Goal: Task Accomplishment & Management: Complete application form

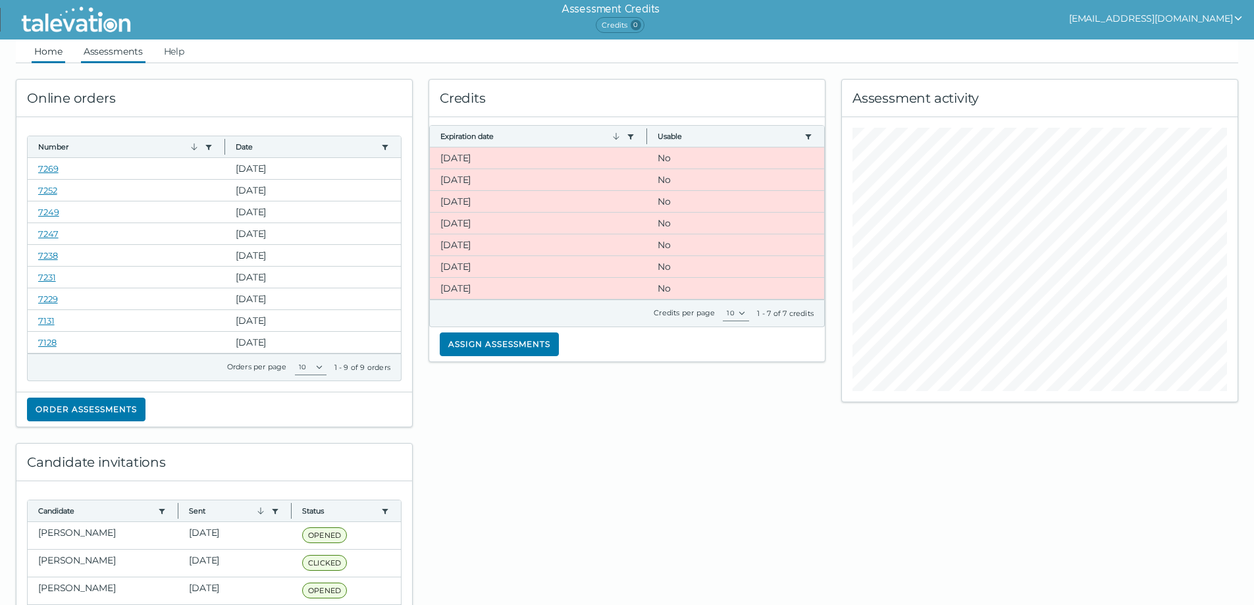
click at [109, 56] on link "Assessments" at bounding box center [113, 51] width 65 height 24
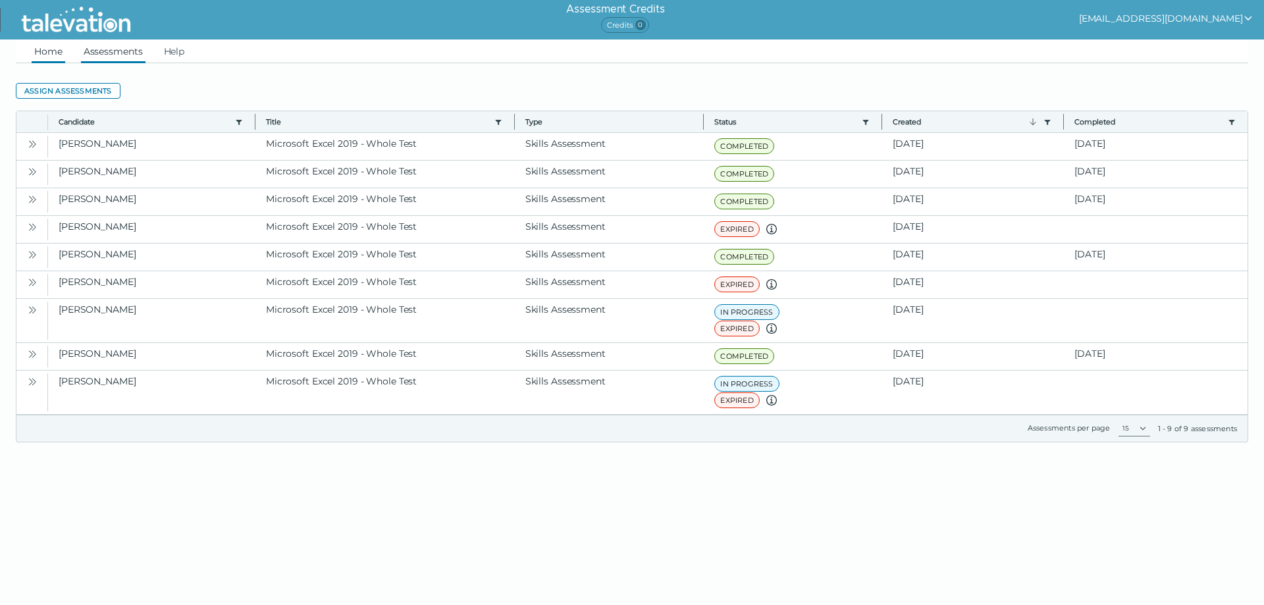
click at [50, 45] on link "Home" at bounding box center [49, 51] width 34 height 24
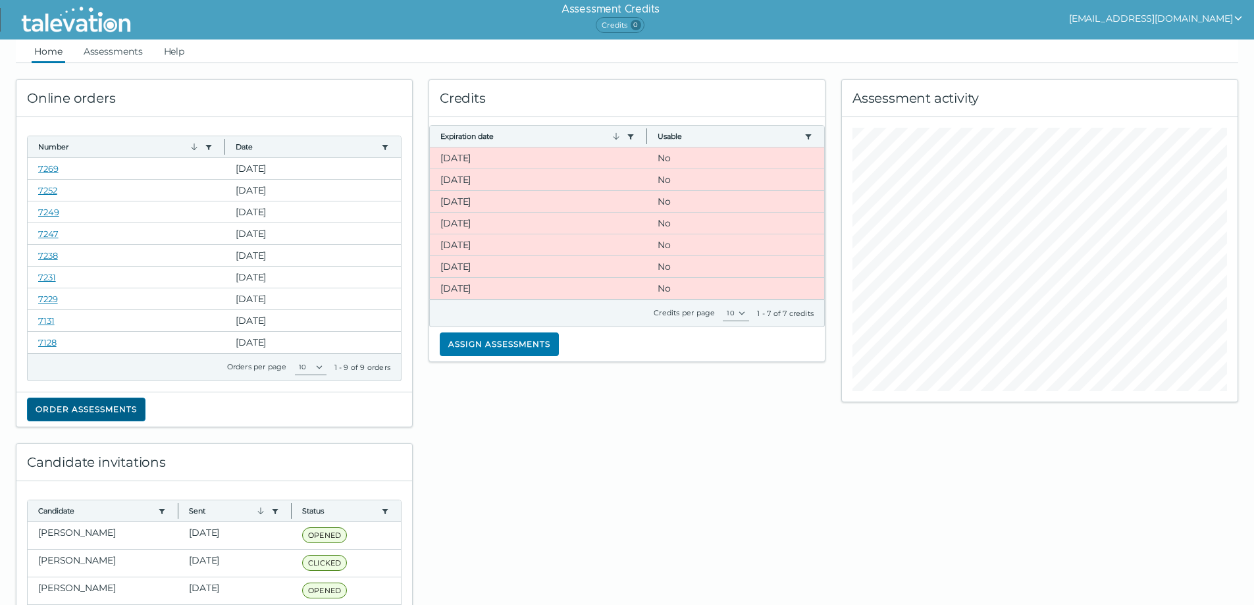
click at [115, 418] on button "Order assessments" at bounding box center [86, 410] width 118 height 24
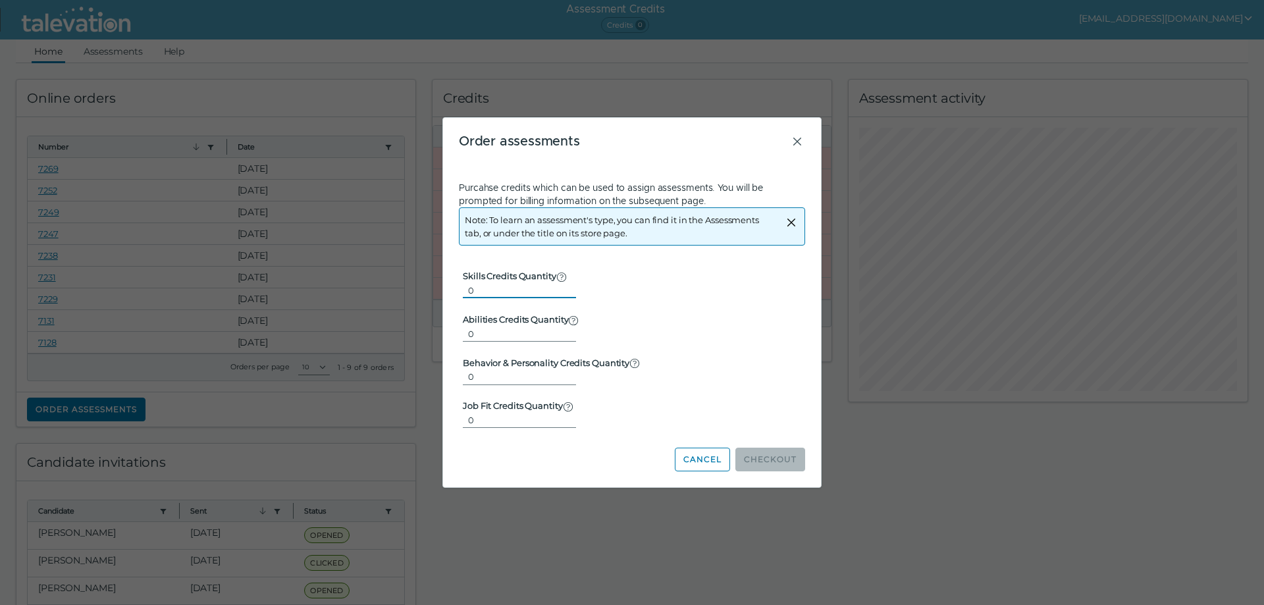
click at [492, 292] on input "0" at bounding box center [519, 290] width 113 height 16
type input "1"
click at [560, 285] on input "1" at bounding box center [519, 290] width 113 height 16
click at [774, 463] on button "Checkout" at bounding box center [770, 460] width 70 height 24
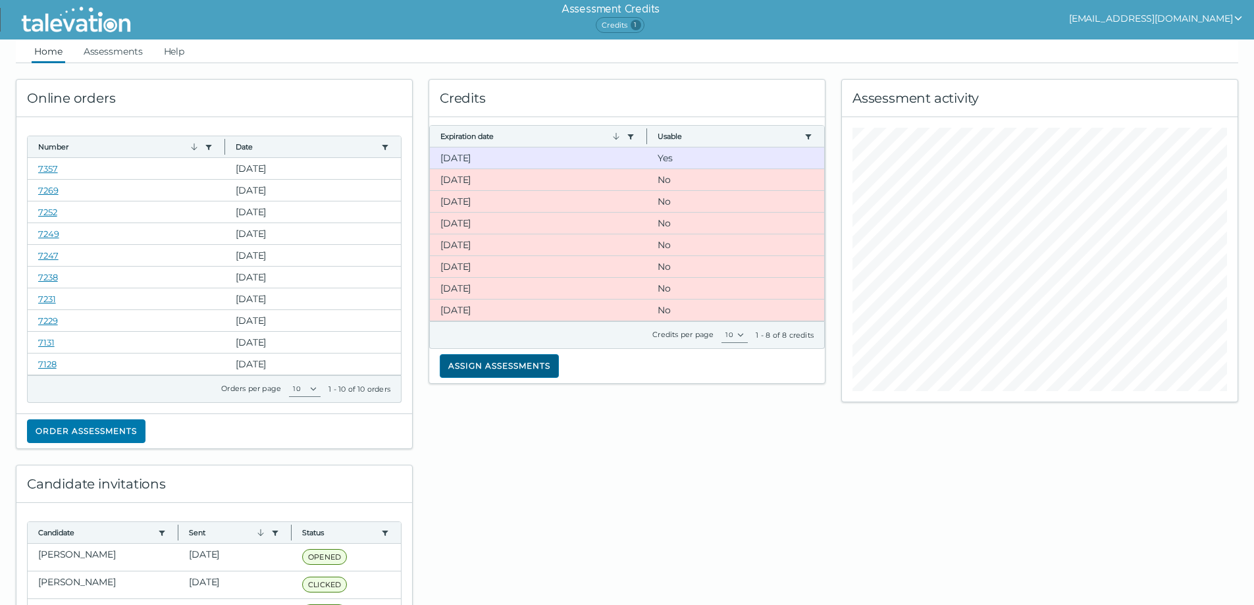
click at [481, 342] on clr-dg-footer "Credits per page 10 1 - 8 of 8 credits" at bounding box center [627, 335] width 396 height 27
click at [490, 359] on button "Assign assessments" at bounding box center [499, 366] width 119 height 24
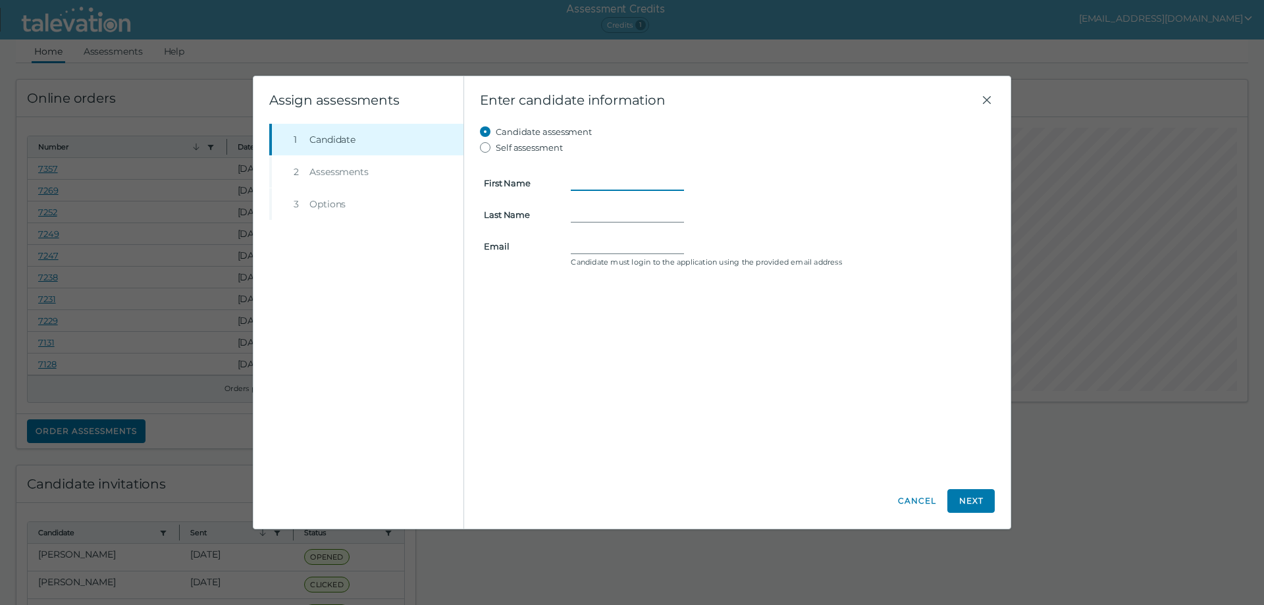
click at [582, 180] on input "First Name" at bounding box center [627, 183] width 113 height 16
click at [610, 190] on input "First Name" at bounding box center [627, 183] width 113 height 16
type input "Maura"
type input "Vargas"
type input "m"
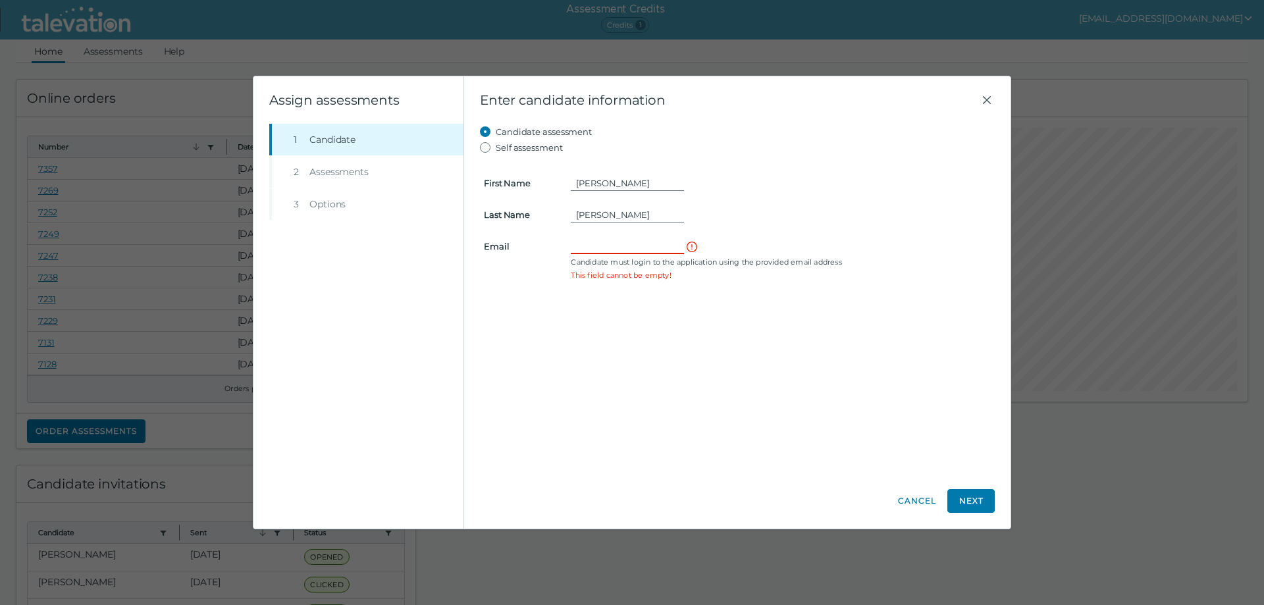
click at [594, 241] on input "Email" at bounding box center [627, 246] width 113 height 16
paste input "mauravargas213@gmail.com"
type input "mauravargas213@gmail.com"
click at [987, 502] on button "Next" at bounding box center [970, 501] width 47 height 24
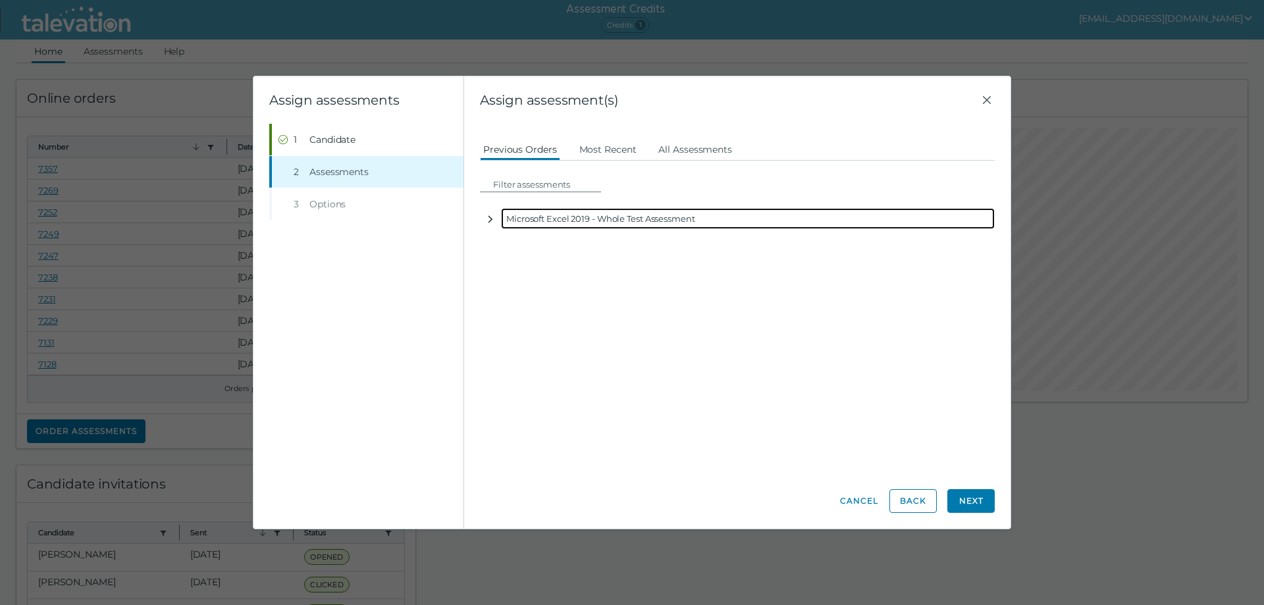
click at [488, 217] on icon "button" at bounding box center [490, 219] width 11 height 11
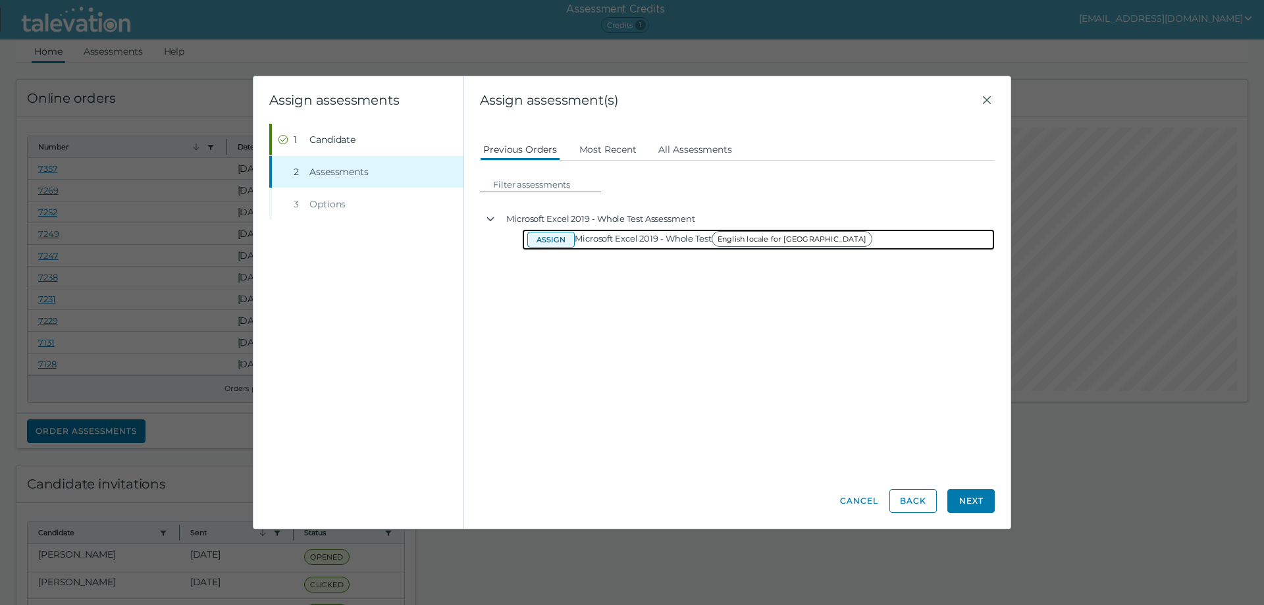
click at [564, 239] on button "Assign" at bounding box center [550, 240] width 47 height 16
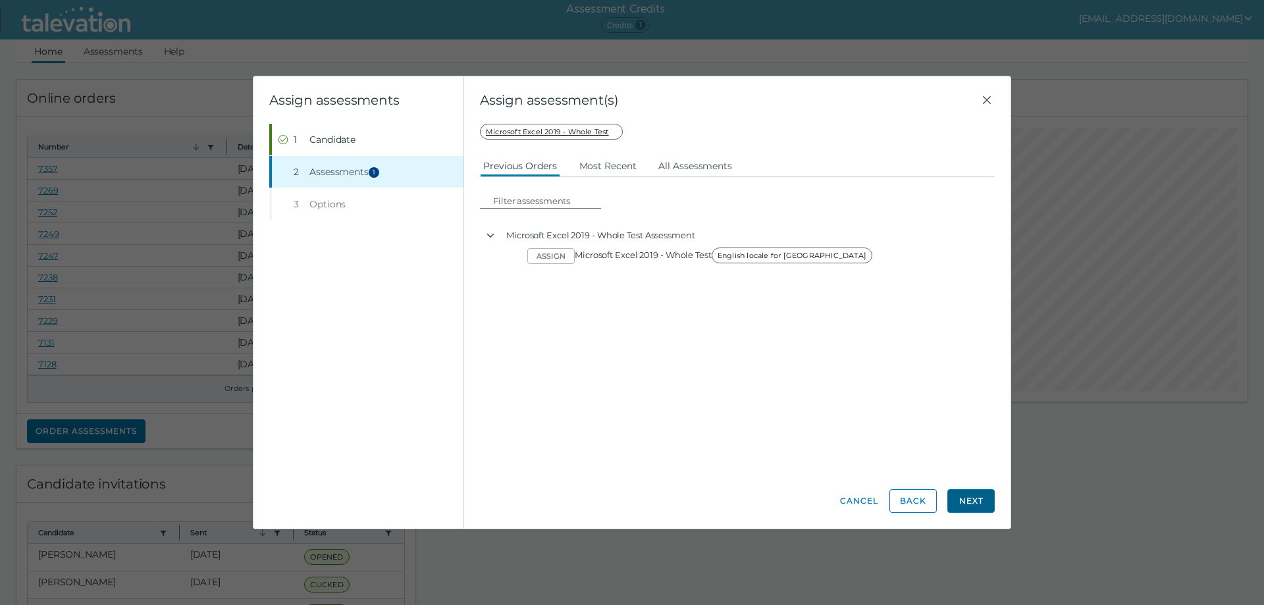
click at [975, 504] on button "Next" at bounding box center [970, 501] width 47 height 24
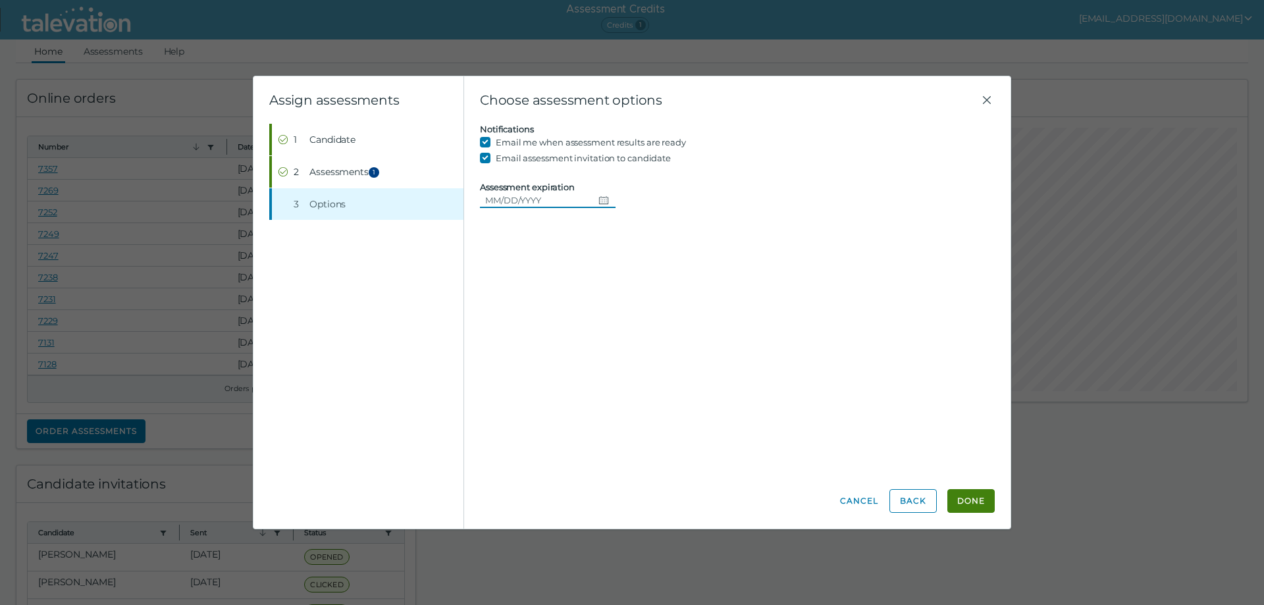
click at [598, 199] on icon "Choose date" at bounding box center [603, 200] width 11 height 11
click at [579, 340] on button "17" at bounding box center [574, 335] width 24 height 24
type input "[DATE]"
click at [970, 502] on button "Done" at bounding box center [970, 501] width 47 height 24
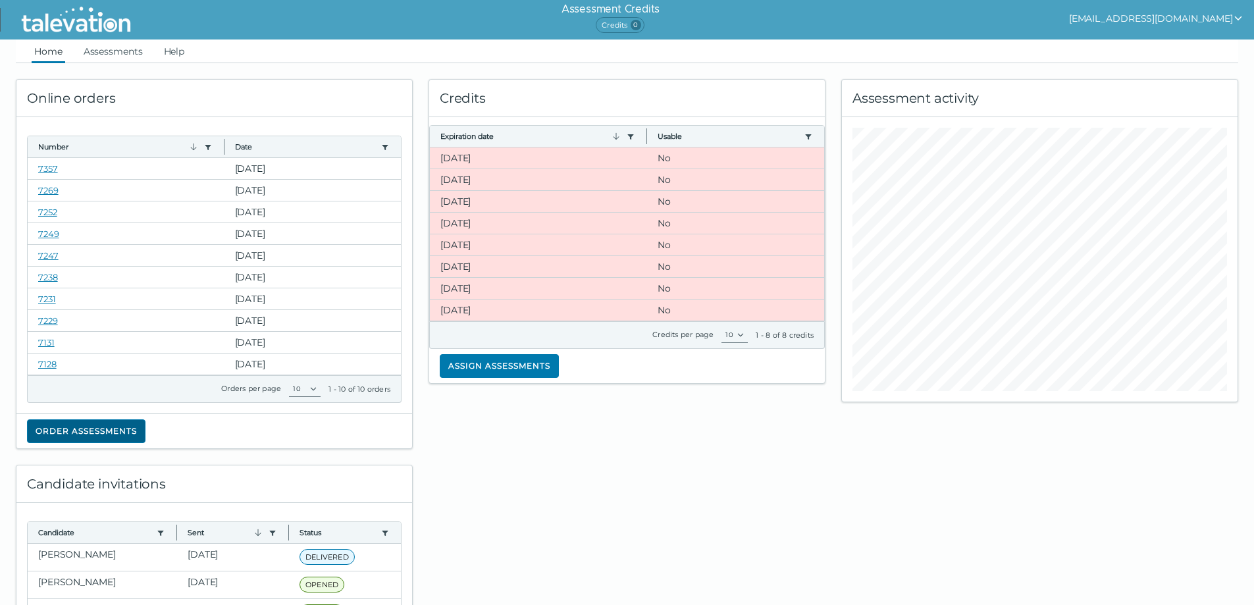
click at [124, 421] on button "Order assessments" at bounding box center [86, 431] width 118 height 24
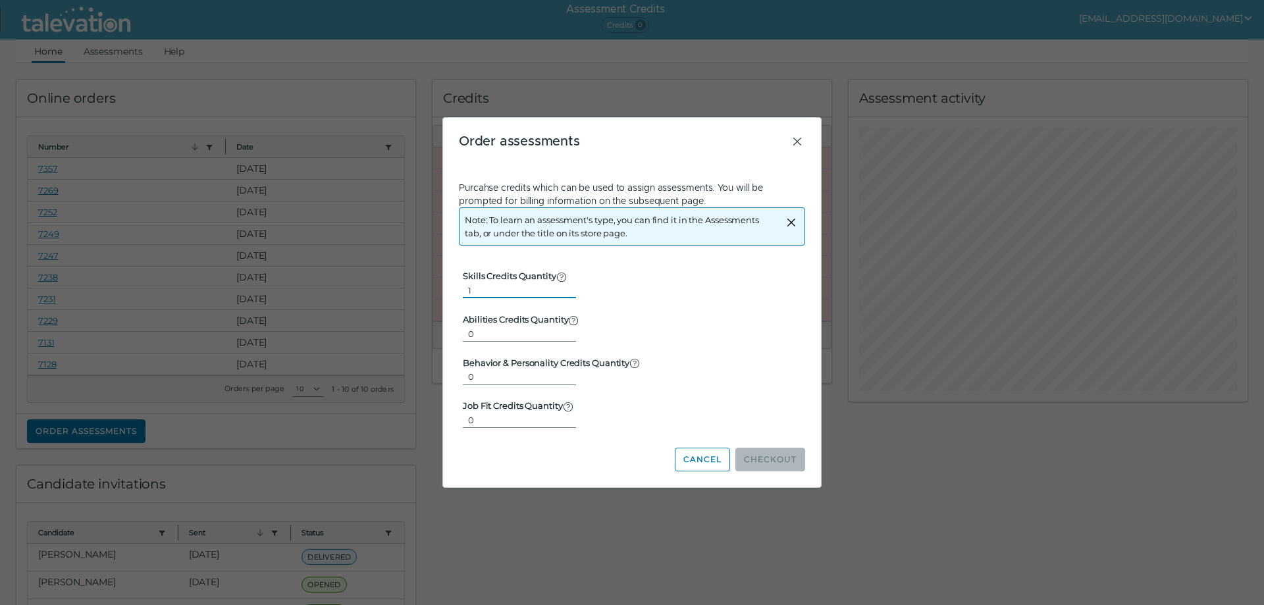
type input "1"
click at [564, 288] on input "1" at bounding box center [519, 290] width 113 height 16
drag, startPoint x: 743, startPoint y: 447, endPoint x: 752, endPoint y: 454, distance: 11.3
click at [743, 448] on button "Checkout" at bounding box center [770, 460] width 70 height 24
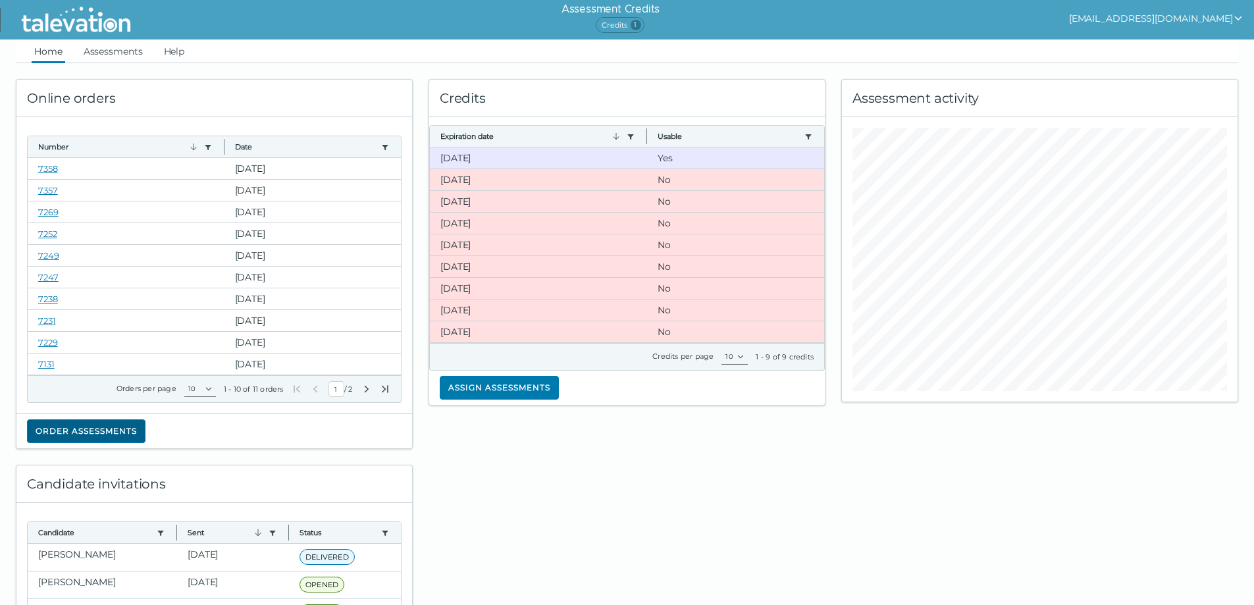
click at [130, 438] on button "Order assessments" at bounding box center [86, 431] width 118 height 24
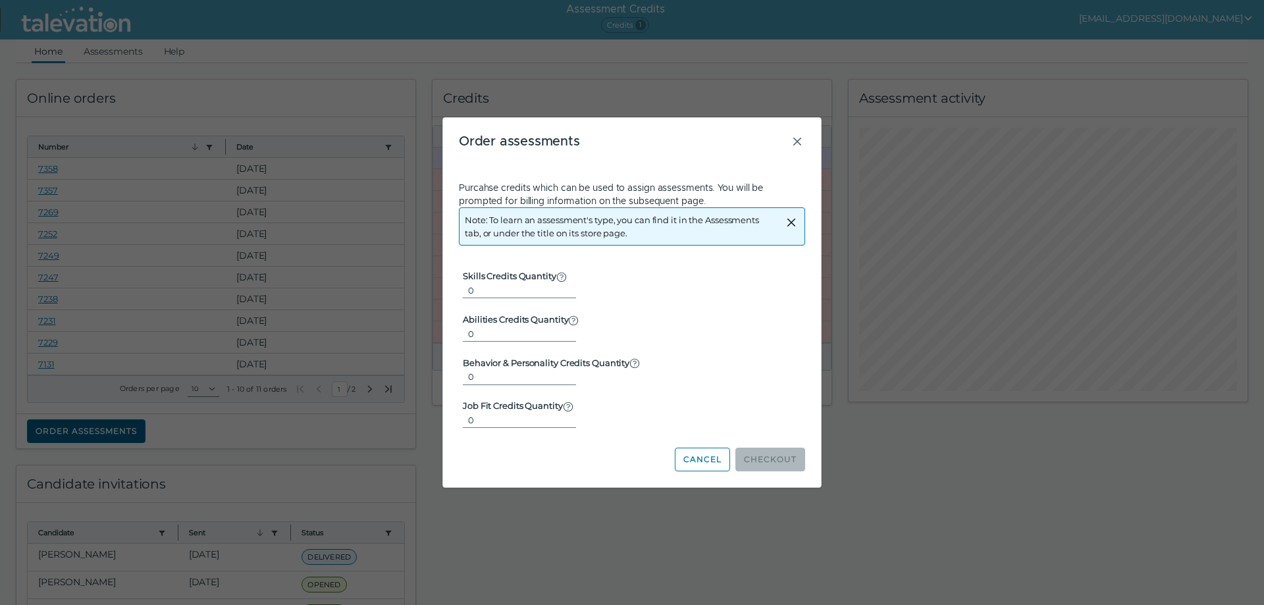
click at [130, 438] on div "Beginning of Modal Content Order assessments Purcahse credits which can be used…" at bounding box center [632, 302] width 1264 height 605
click at [796, 142] on icon "Close" at bounding box center [797, 142] width 16 height 16
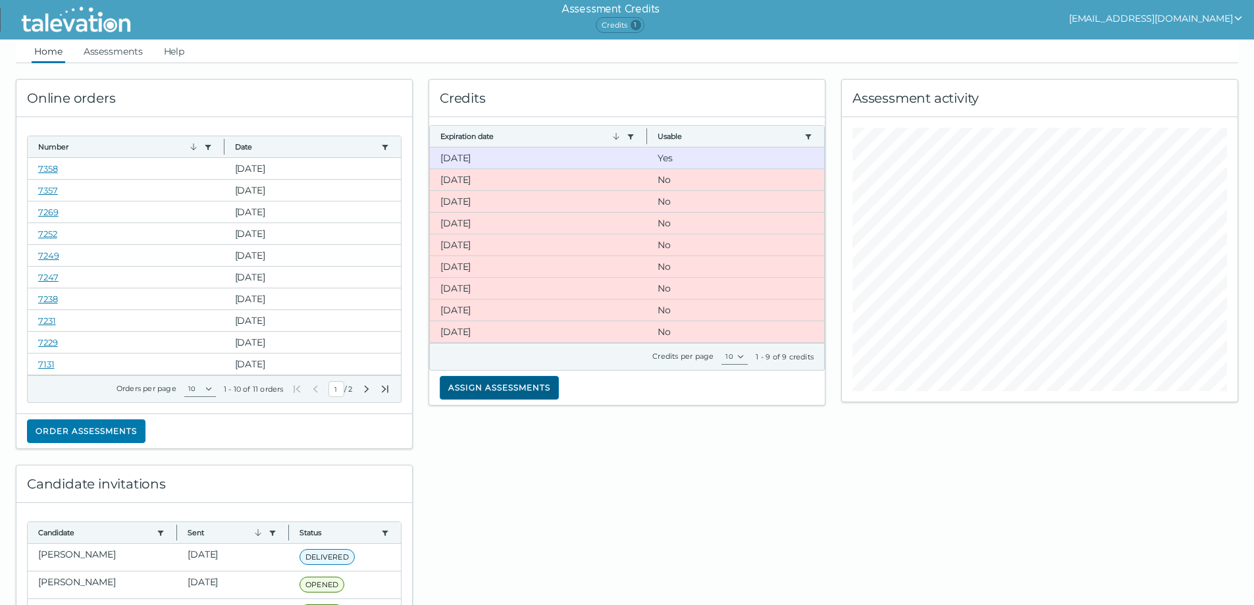
click at [514, 390] on button "Assign assessments" at bounding box center [499, 388] width 119 height 24
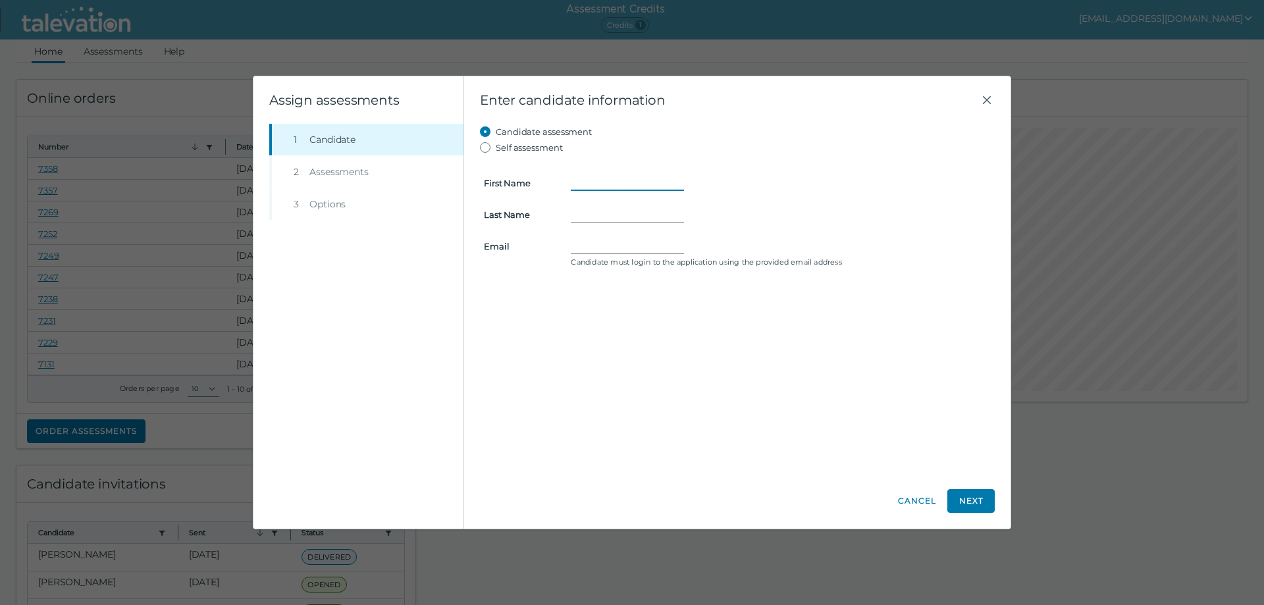
click at [577, 180] on input "First Name" at bounding box center [627, 183] width 113 height 16
type input "[PERSON_NAME]"
type input "Pal"
click at [625, 248] on input "Email" at bounding box center [627, 246] width 113 height 16
paste input "[EMAIL_ADDRESS][DOMAIN_NAME]"
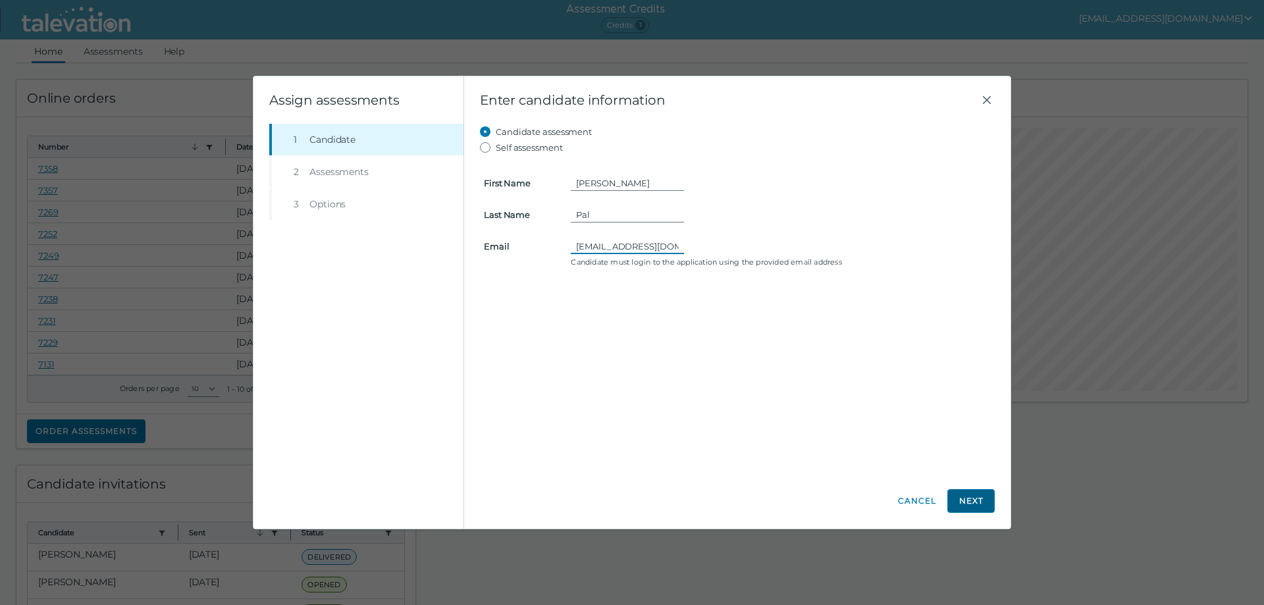
type input "[EMAIL_ADDRESS][DOMAIN_NAME]"
click at [981, 499] on button "Next" at bounding box center [970, 501] width 47 height 24
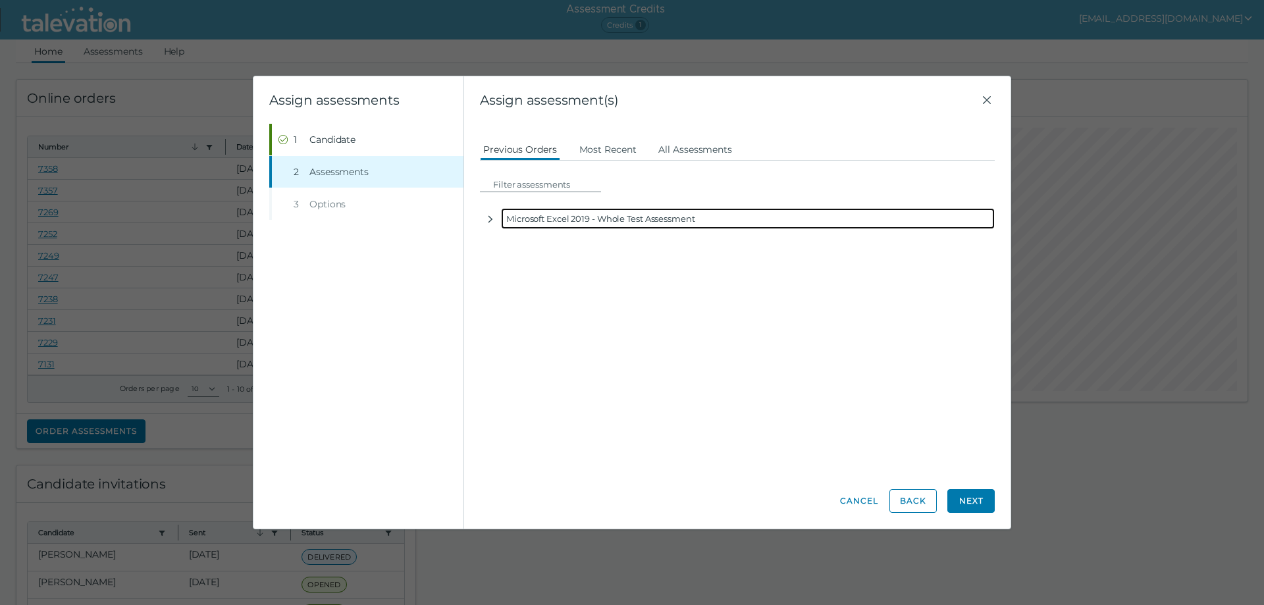
click at [521, 221] on div "Microsoft Excel 2019 - Whole Test Assessment" at bounding box center [748, 218] width 494 height 21
click at [492, 221] on icon "button" at bounding box center [490, 219] width 11 height 11
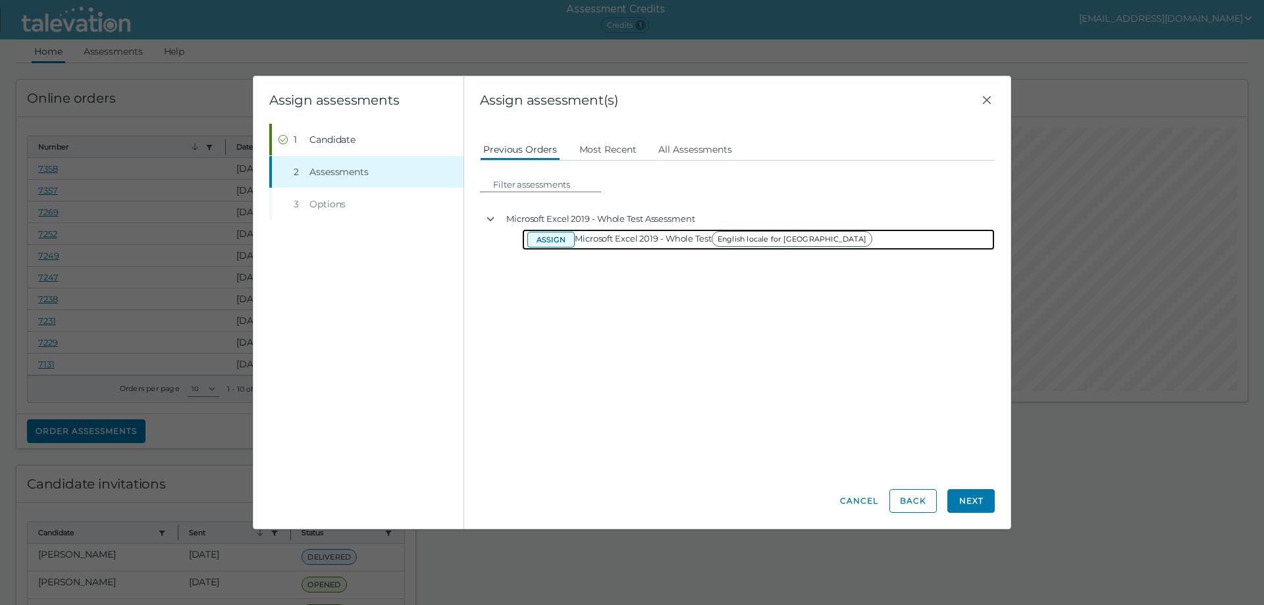
click at [556, 242] on button "Assign" at bounding box center [550, 240] width 47 height 16
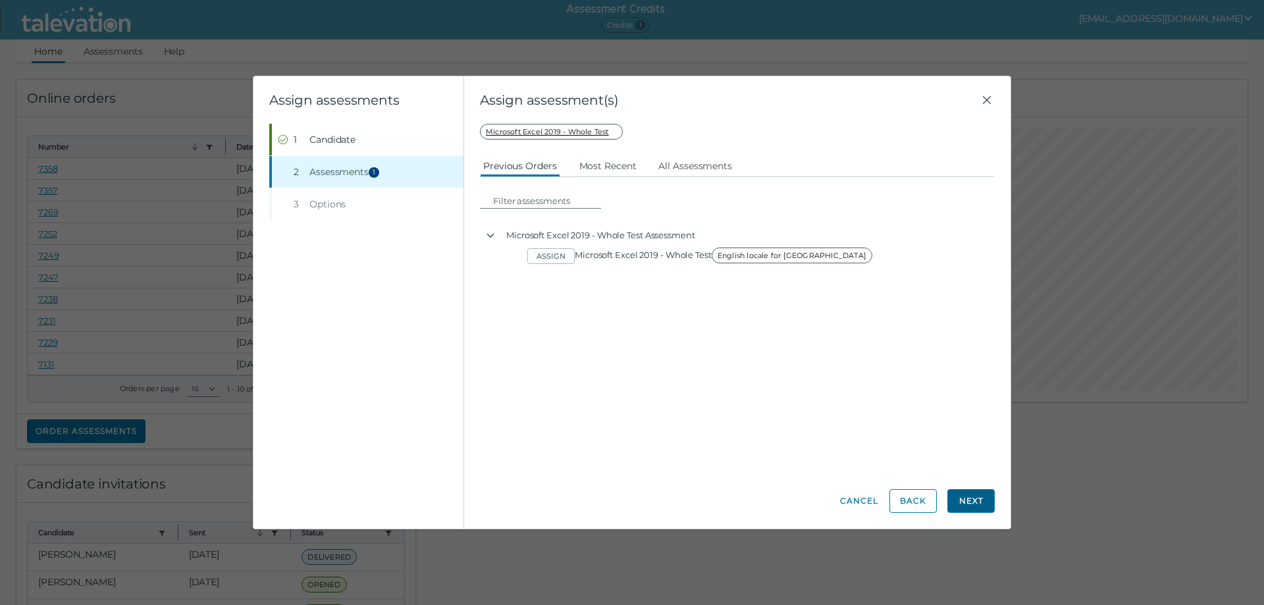
click at [963, 495] on button "Next" at bounding box center [970, 501] width 47 height 24
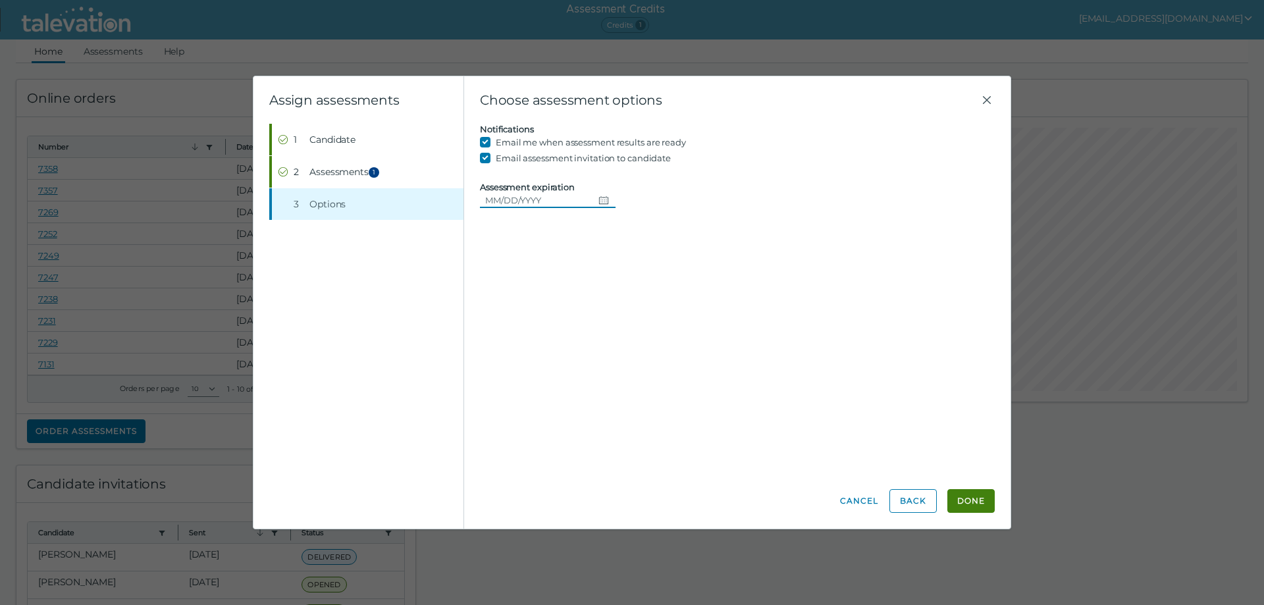
click at [598, 197] on icon "Choose date" at bounding box center [603, 200] width 11 height 11
click at [569, 340] on button "17" at bounding box center [574, 335] width 24 height 24
type input "[DATE]"
click at [975, 502] on button "Done" at bounding box center [970, 501] width 47 height 24
